Goal: Task Accomplishment & Management: Use online tool/utility

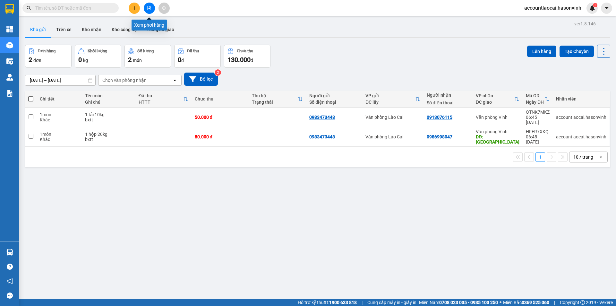
click at [148, 5] on button at bounding box center [149, 8] width 11 height 11
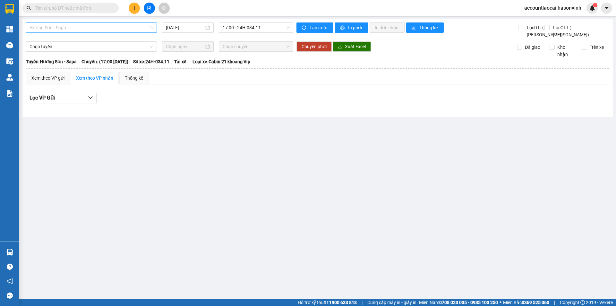
click at [48, 27] on span "Hương Sơn - Sapa" at bounding box center [91, 28] width 123 height 10
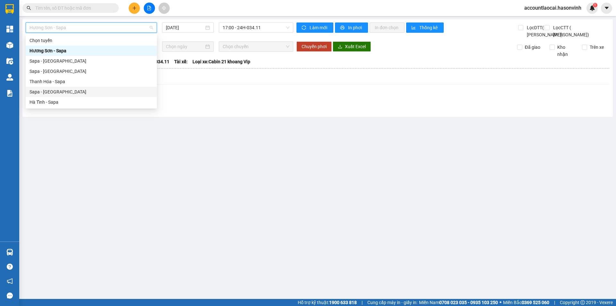
click at [43, 95] on div "Sapa - [GEOGRAPHIC_DATA]" at bounding box center [91, 91] width 123 height 7
type input "[DATE]"
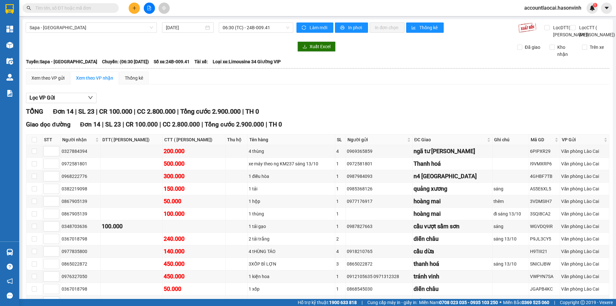
click at [74, 7] on input "text" at bounding box center [73, 7] width 76 height 7
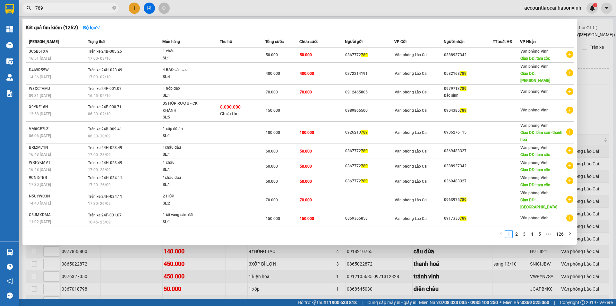
type input "789"
click at [219, 230] on div "1 2 3 4 5 ••• 126" at bounding box center [300, 236] width 548 height 12
click at [224, 230] on div "1 2 3 4 5 ••• 126" at bounding box center [300, 236] width 548 height 12
click at [325, 7] on div at bounding box center [308, 153] width 616 height 306
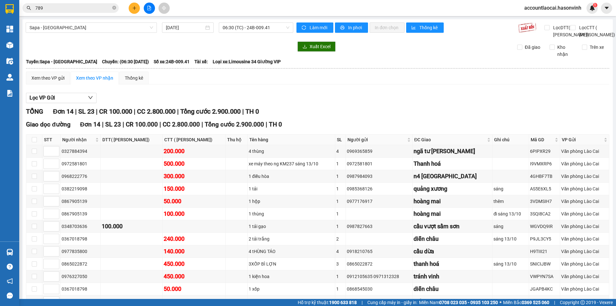
click at [223, 38] on div "Sapa - [GEOGRAPHIC_DATA] [DATE] 06:30 (TC) - 24B-009.41" at bounding box center [159, 30] width 267 height 16
